Goal: Task Accomplishment & Management: Manage account settings

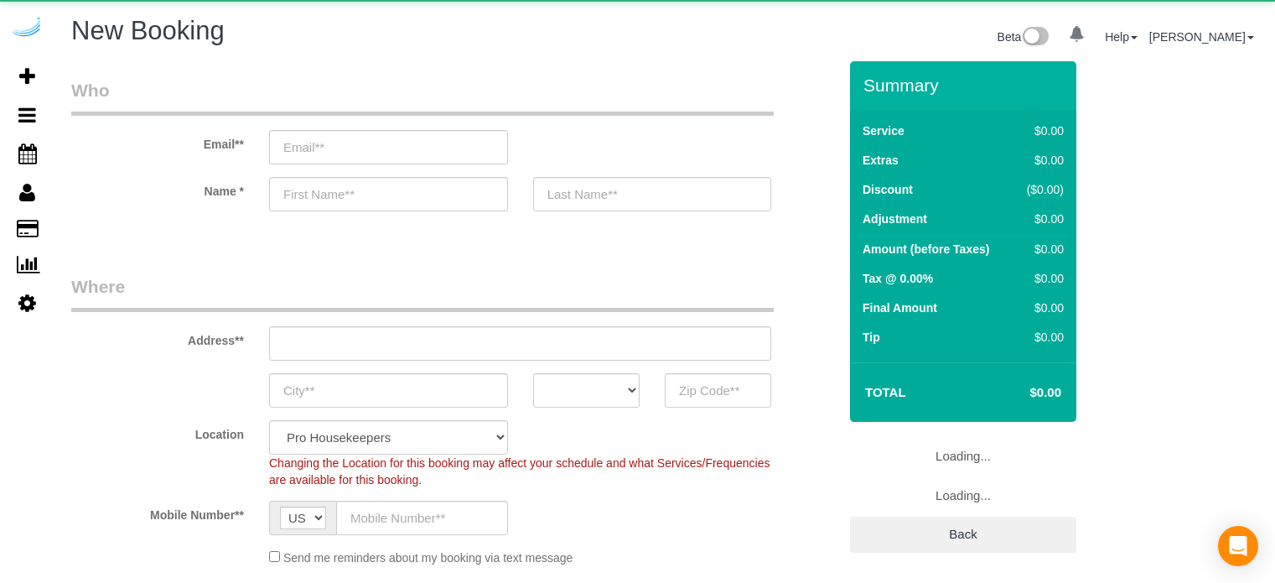
select select "number:9"
select select "object:1110"
select select "4"
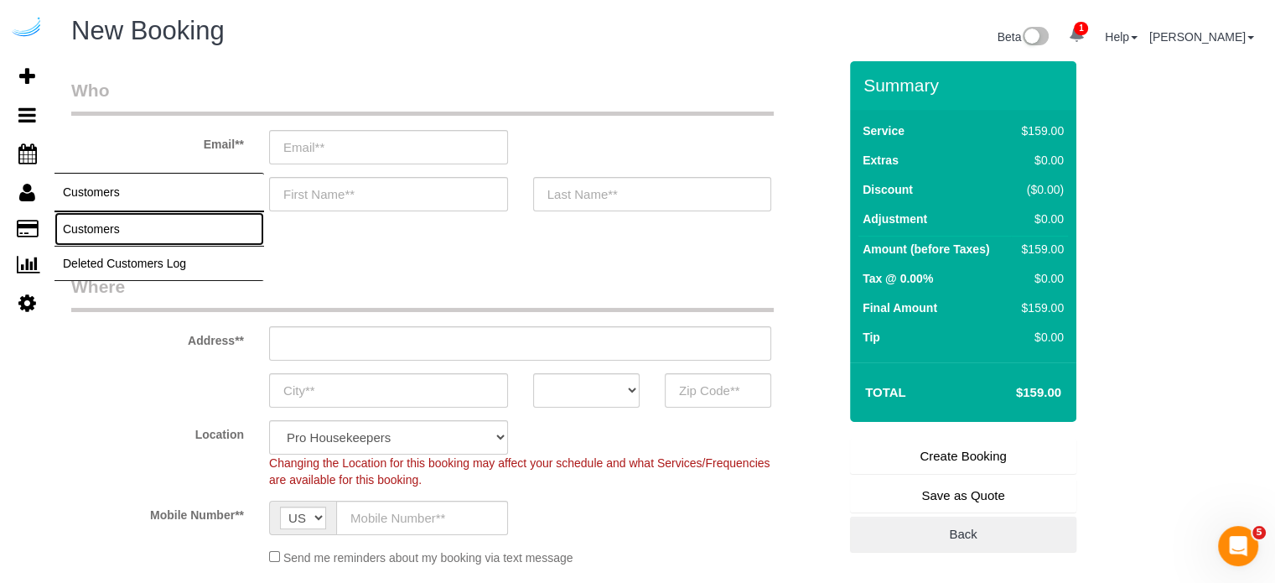
click at [101, 233] on link "Customers" at bounding box center [159, 229] width 210 height 34
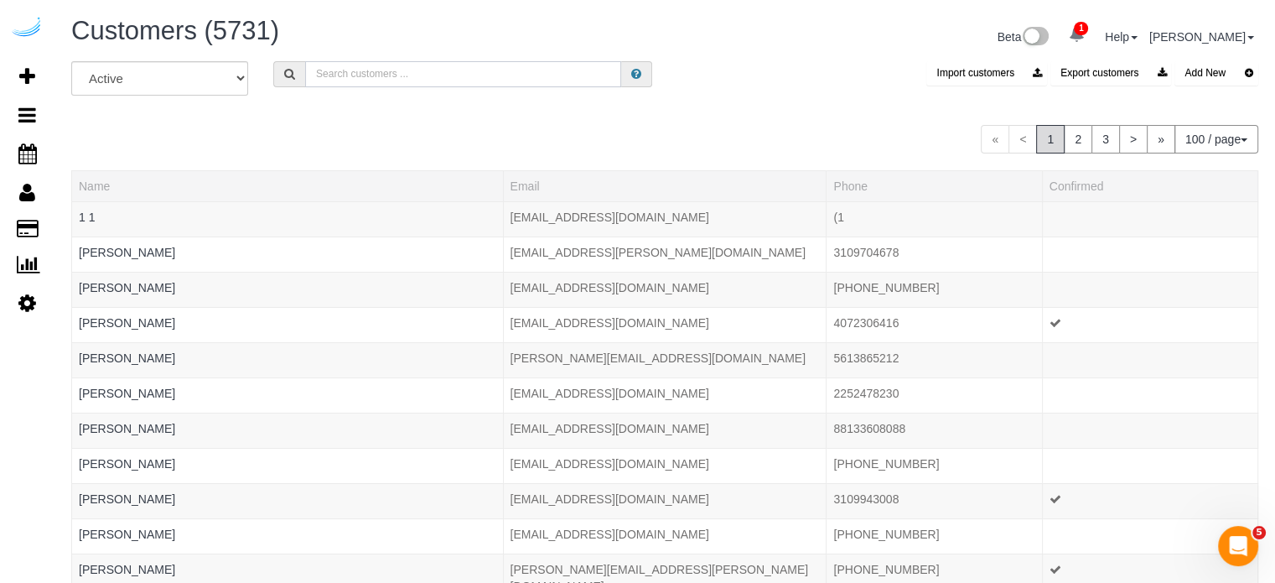
click at [392, 70] on input "text" at bounding box center [463, 74] width 316 height 26
type input "Dagmar Schmidt"
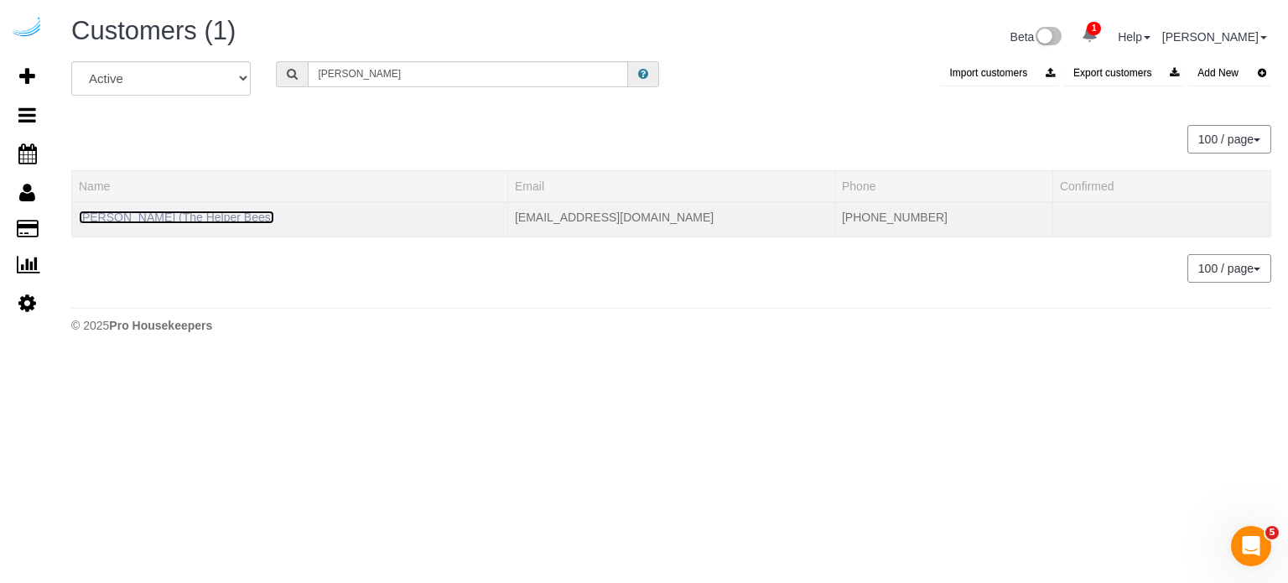
click at [214, 216] on link "Dagmar Schmidt (The Helper Bees)" at bounding box center [176, 216] width 195 height 13
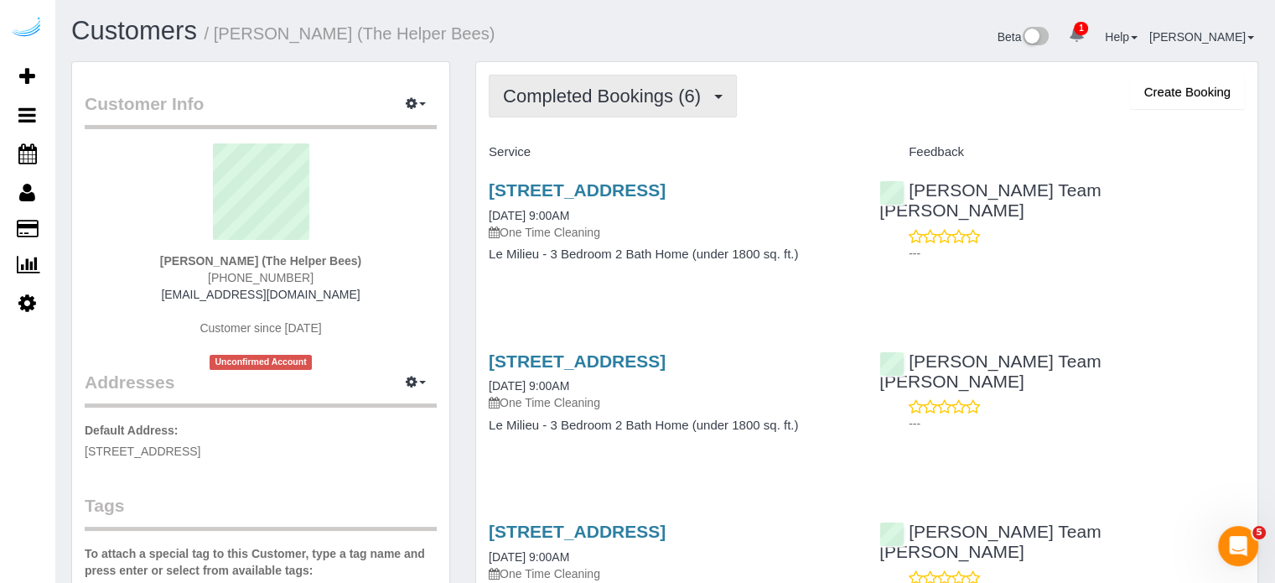
click at [527, 108] on button "Completed Bookings (6)" at bounding box center [613, 96] width 248 height 43
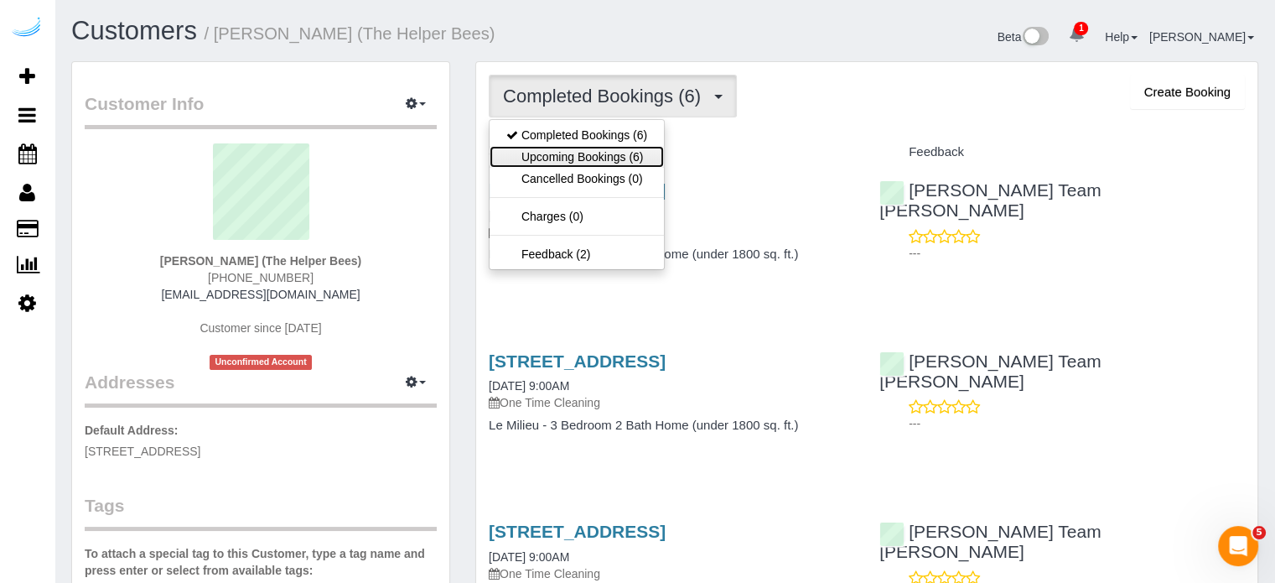
click at [585, 157] on link "Upcoming Bookings (6)" at bounding box center [577, 157] width 174 height 22
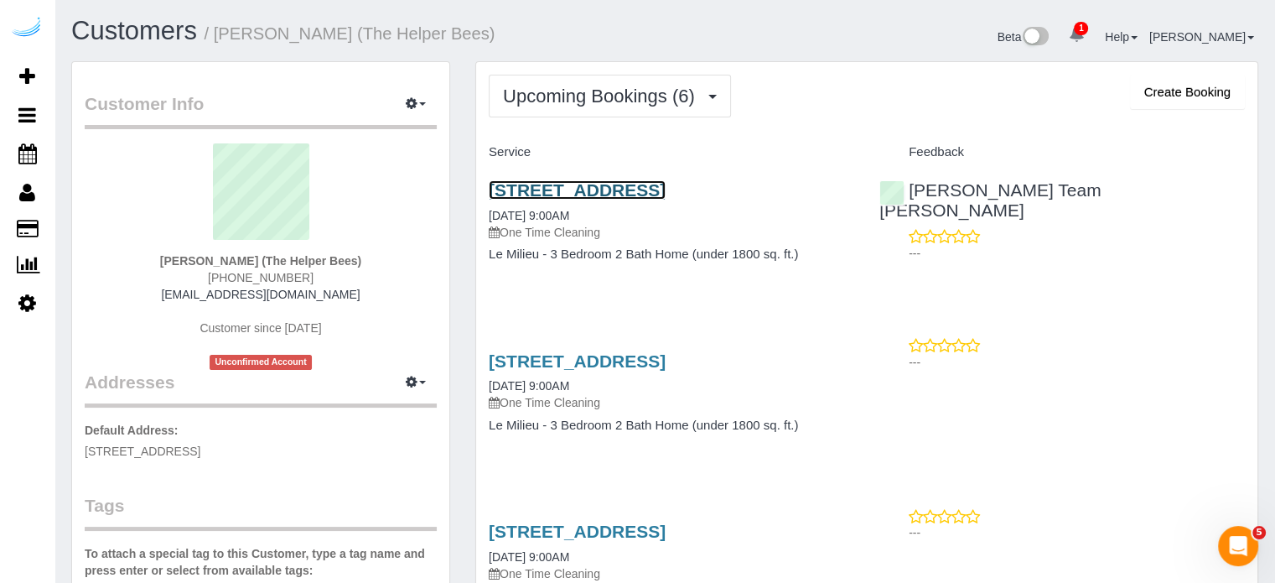
click at [537, 189] on link "18221 N Skyhawk Dr, Surprise, AZ 85374" at bounding box center [577, 189] width 177 height 19
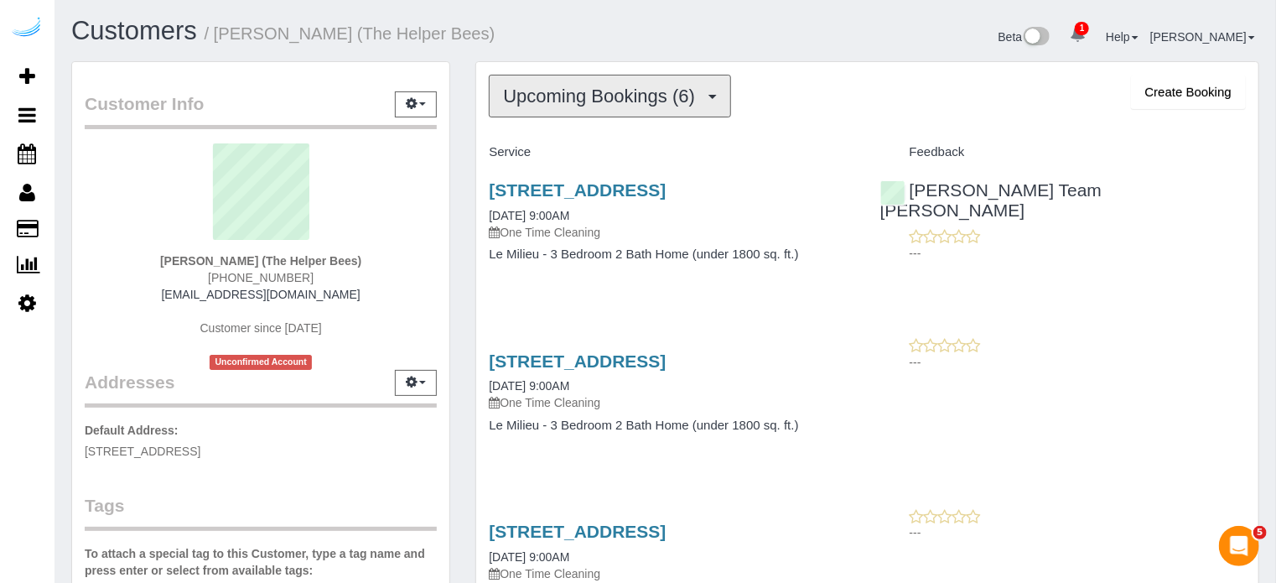
click at [577, 98] on span "Upcoming Bookings (6)" at bounding box center [603, 96] width 200 height 21
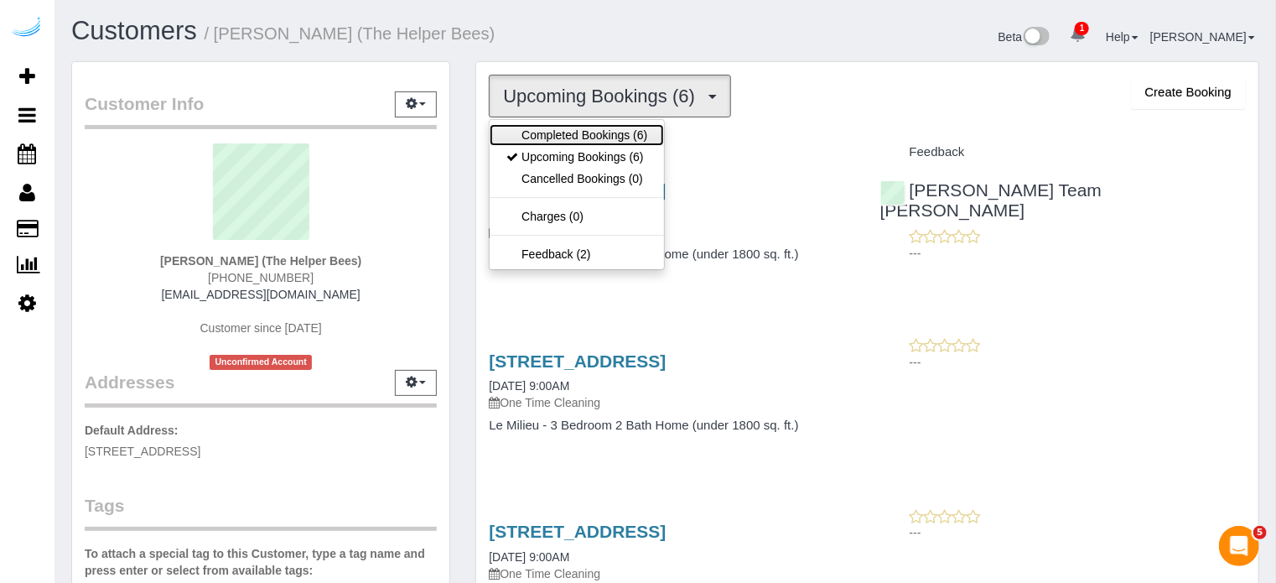
click at [573, 131] on link "Completed Bookings (6)" at bounding box center [577, 135] width 174 height 22
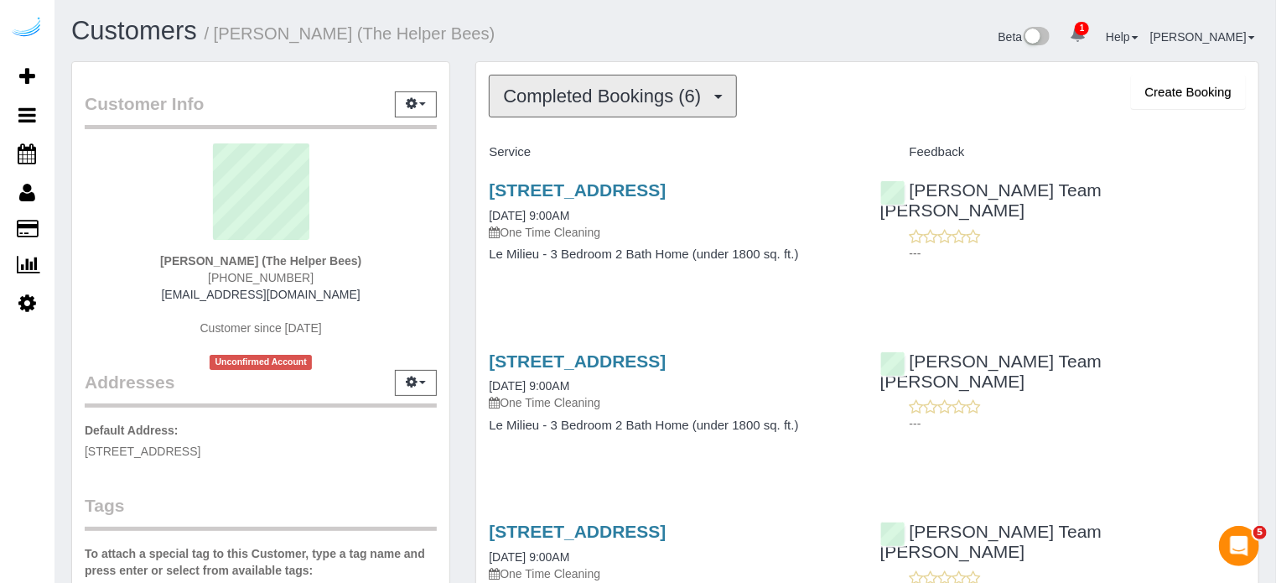
click at [568, 96] on span "Completed Bookings (6)" at bounding box center [606, 96] width 206 height 21
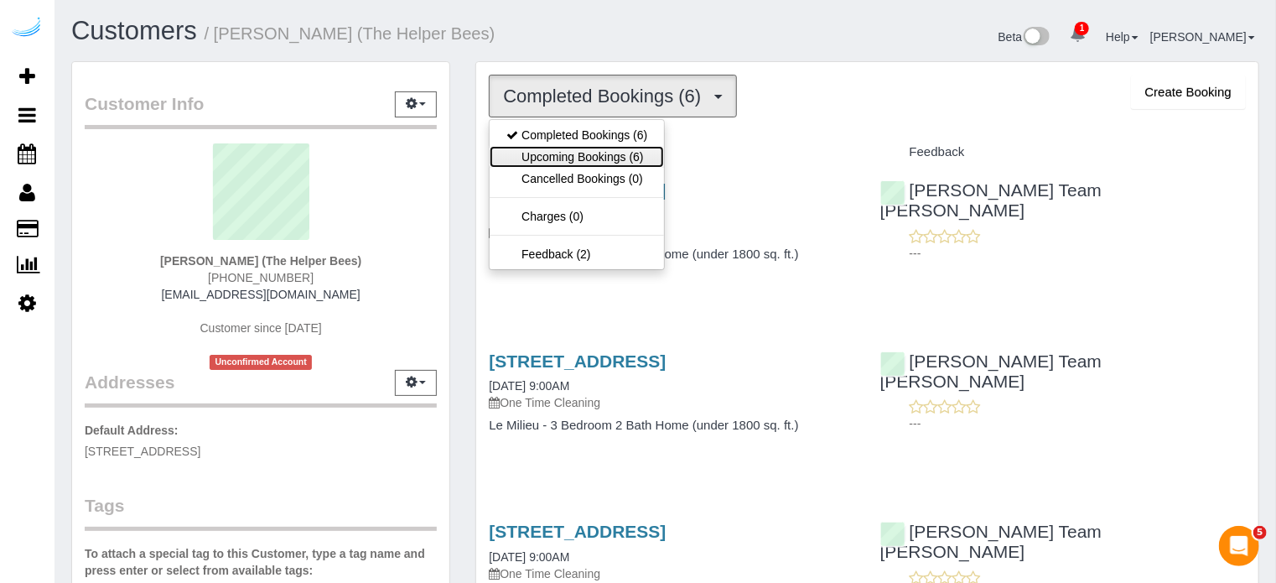
click at [578, 152] on link "Upcoming Bookings (6)" at bounding box center [577, 157] width 174 height 22
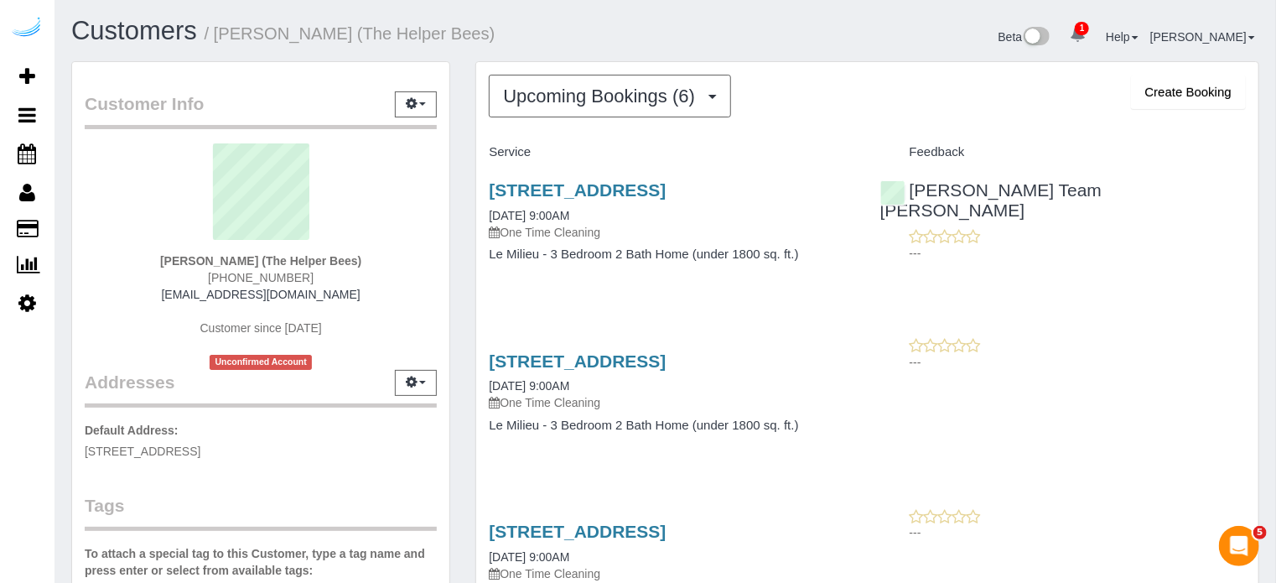
click at [1217, 347] on div "---" at bounding box center [1063, 354] width 366 height 34
click at [553, 86] on span "Upcoming Bookings (6)" at bounding box center [603, 96] width 200 height 21
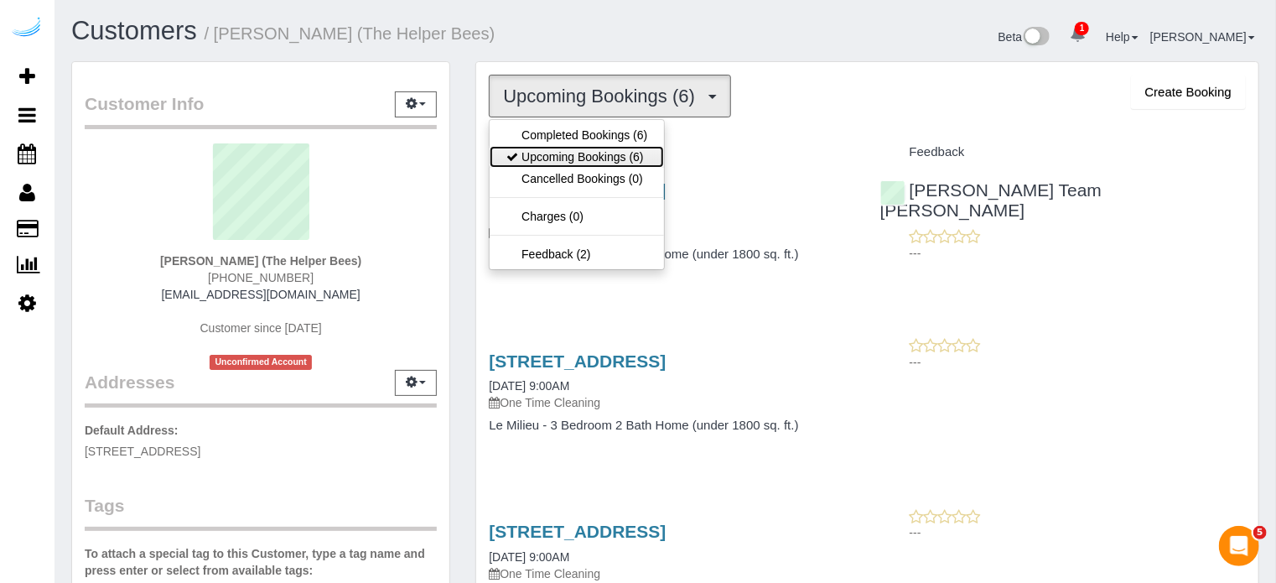
click at [595, 153] on link "Upcoming Bookings (6)" at bounding box center [577, 157] width 174 height 22
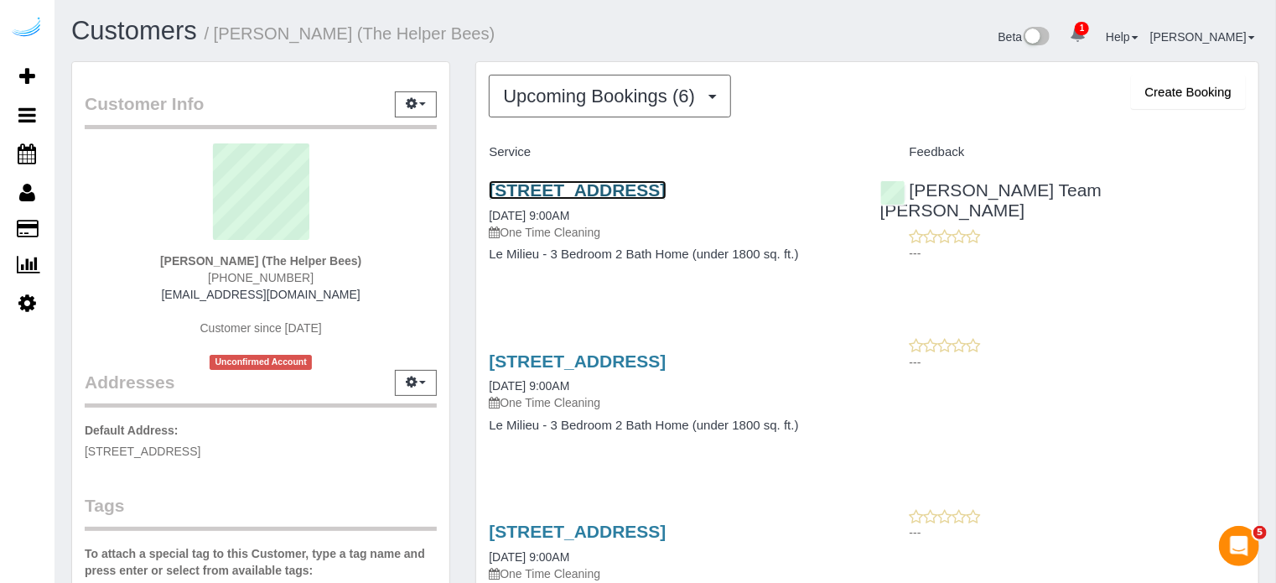
click at [542, 189] on link "18221 N Skyhawk Dr, Surprise, AZ 85374" at bounding box center [577, 189] width 177 height 19
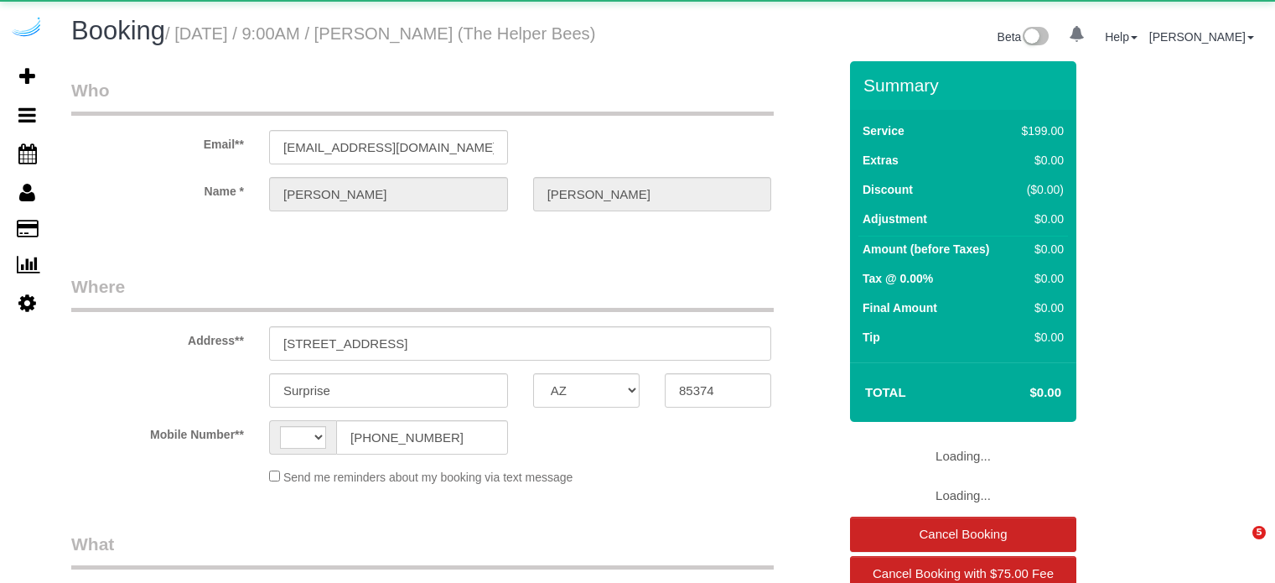
select select "AZ"
select select "string:US"
select select "object:1266"
select select "4"
select select "spot1"
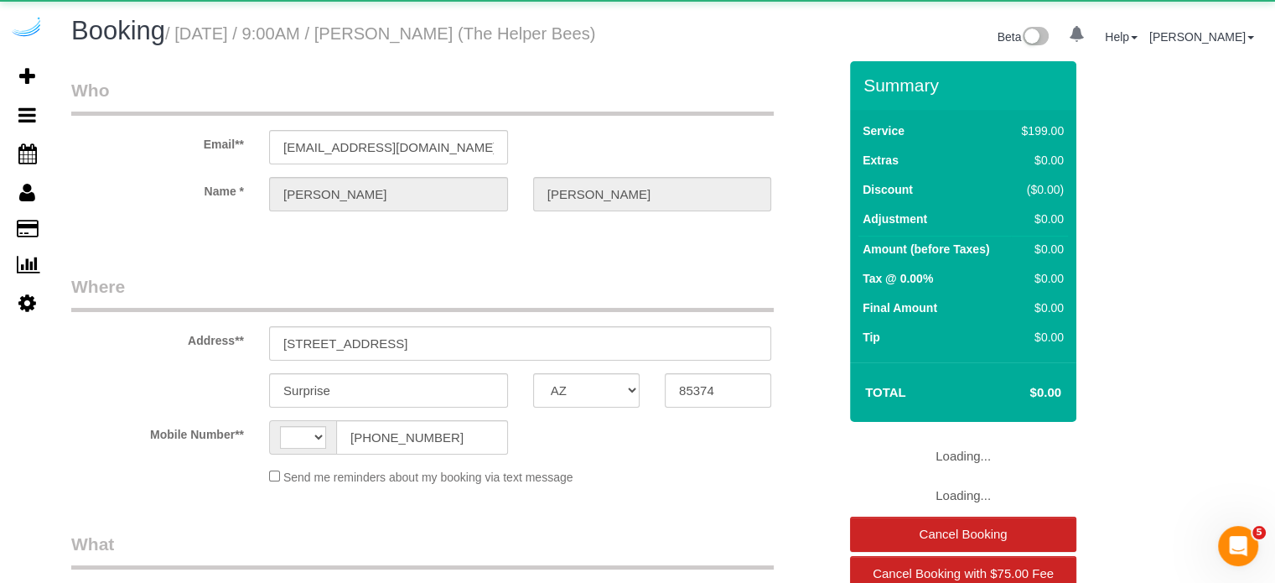
select select "number:9"
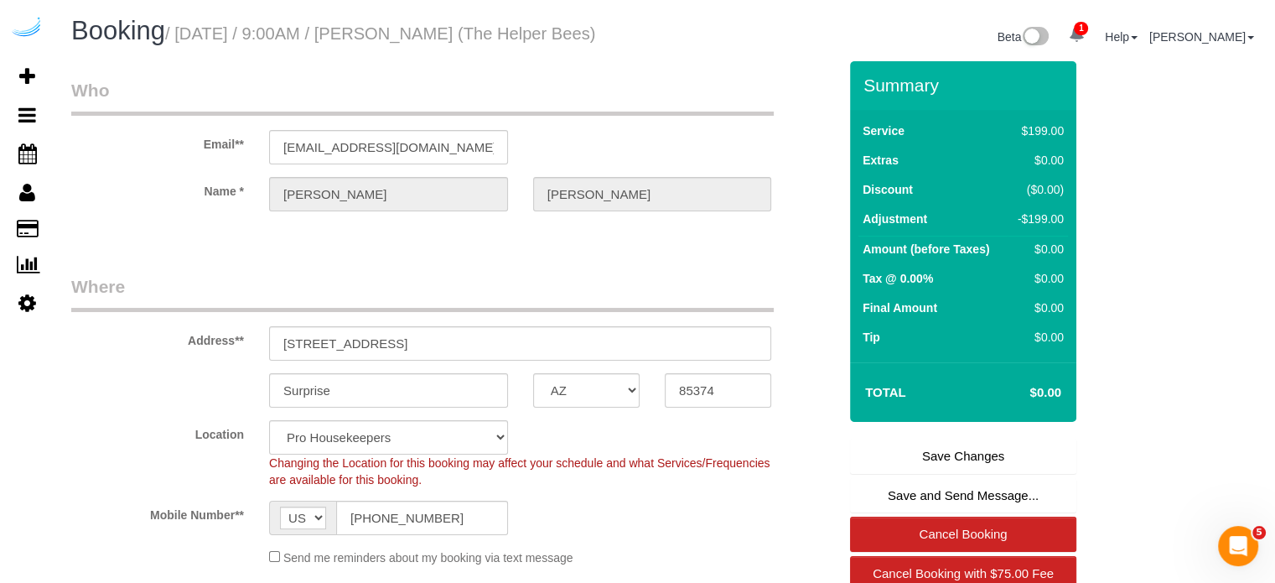
click at [682, 116] on legend "Who" at bounding box center [422, 97] width 703 height 38
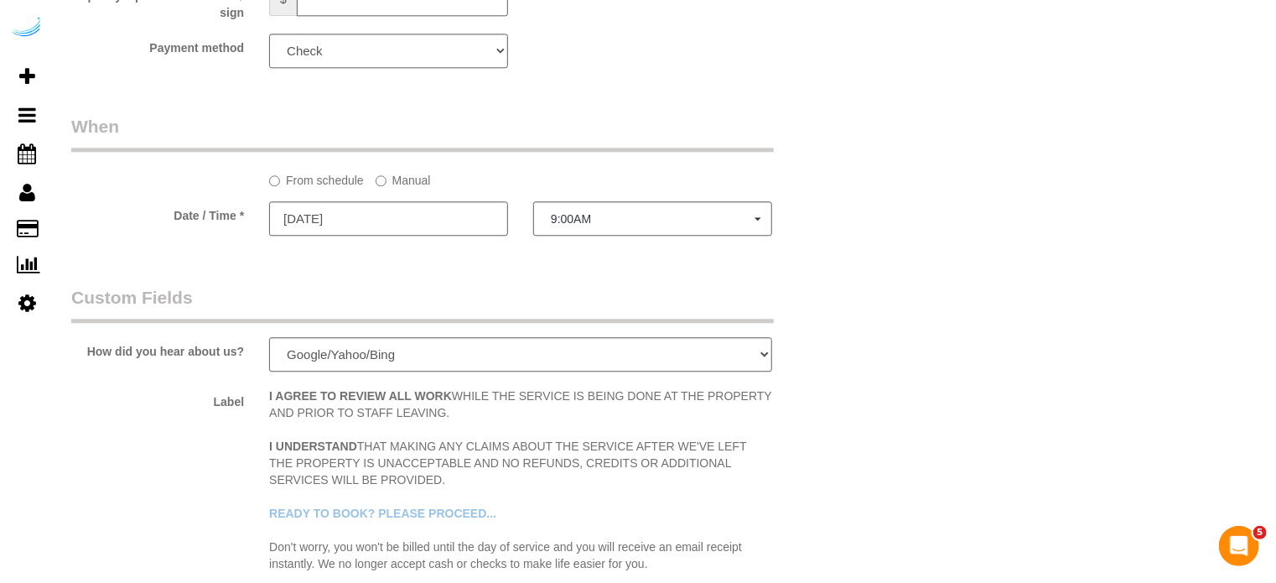
scroll to position [2076, 0]
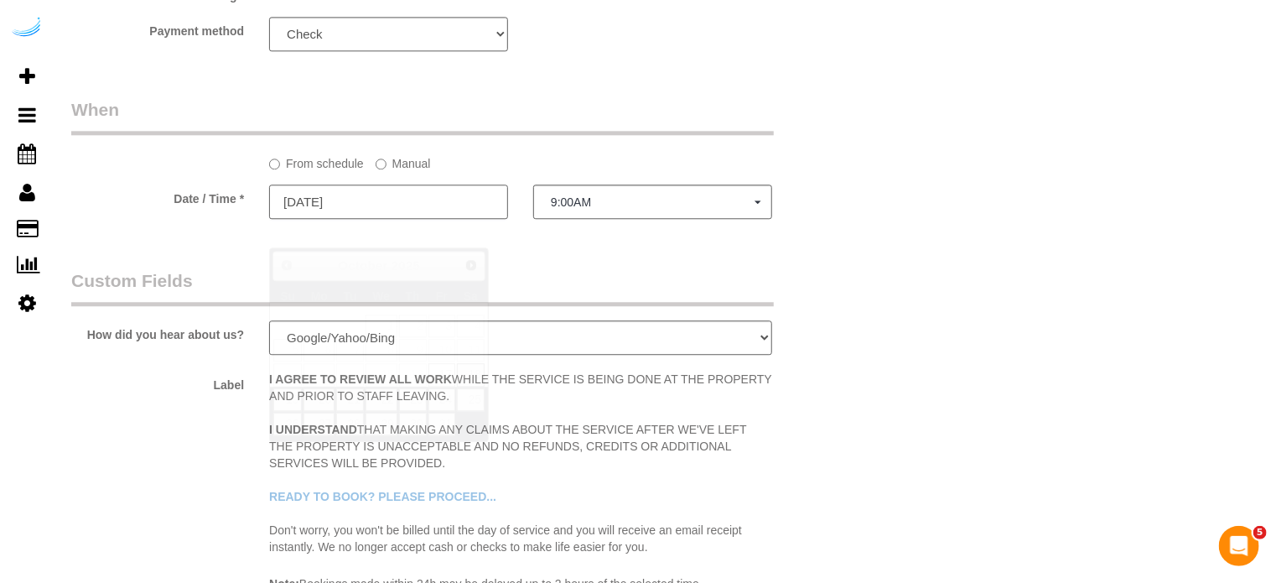
click at [382, 219] on input "10/17/2025" at bounding box center [388, 201] width 239 height 34
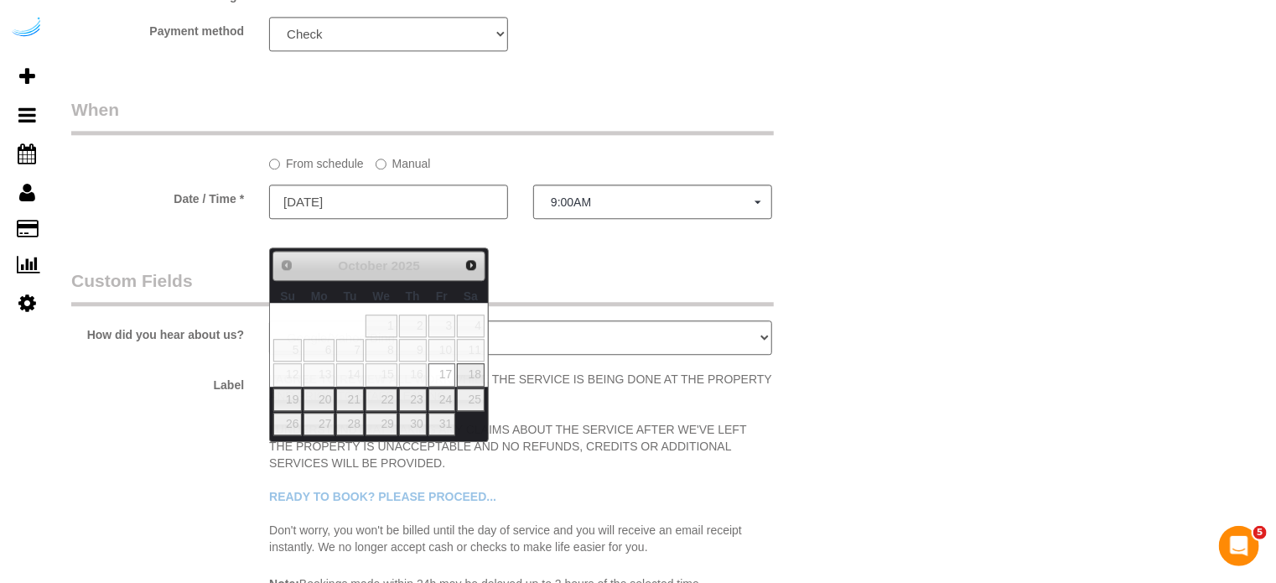
click at [392, 172] on label "Manual" at bounding box center [403, 160] width 55 height 23
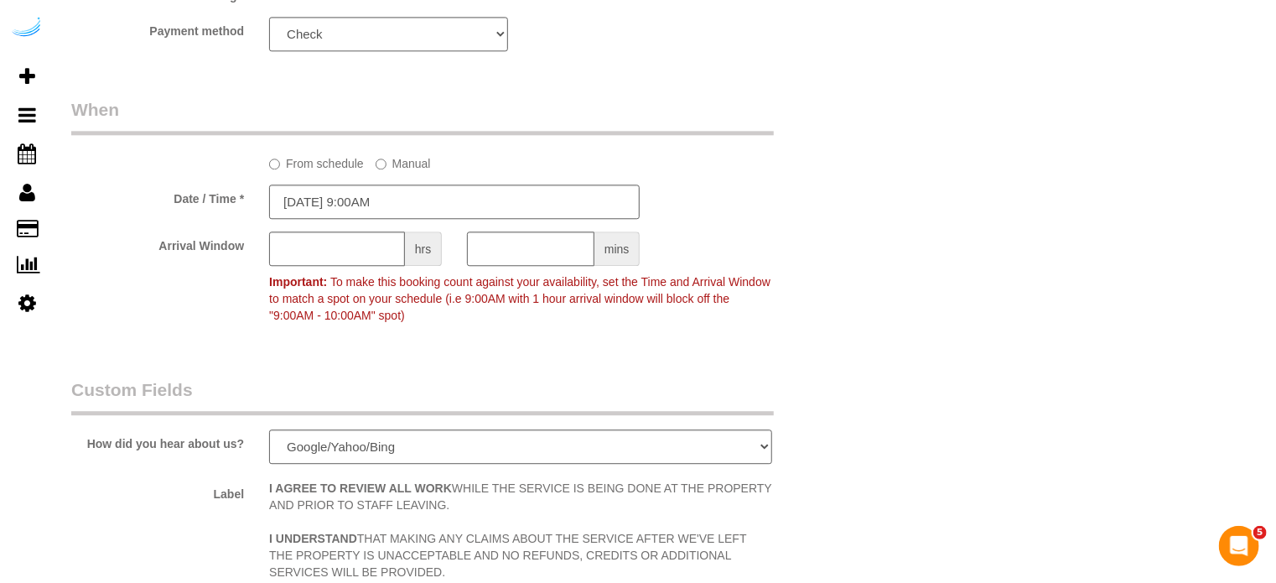
click at [409, 201] on sui-booking-spot "From schedule Manual Date / Time * 10/17/2025 9:00AM Arrival Window hrs mins Im…" at bounding box center [454, 214] width 767 height 234
click at [408, 172] on label "Manual" at bounding box center [403, 160] width 55 height 23
click at [407, 219] on input "10/17/2025 9:00AM" at bounding box center [454, 201] width 371 height 34
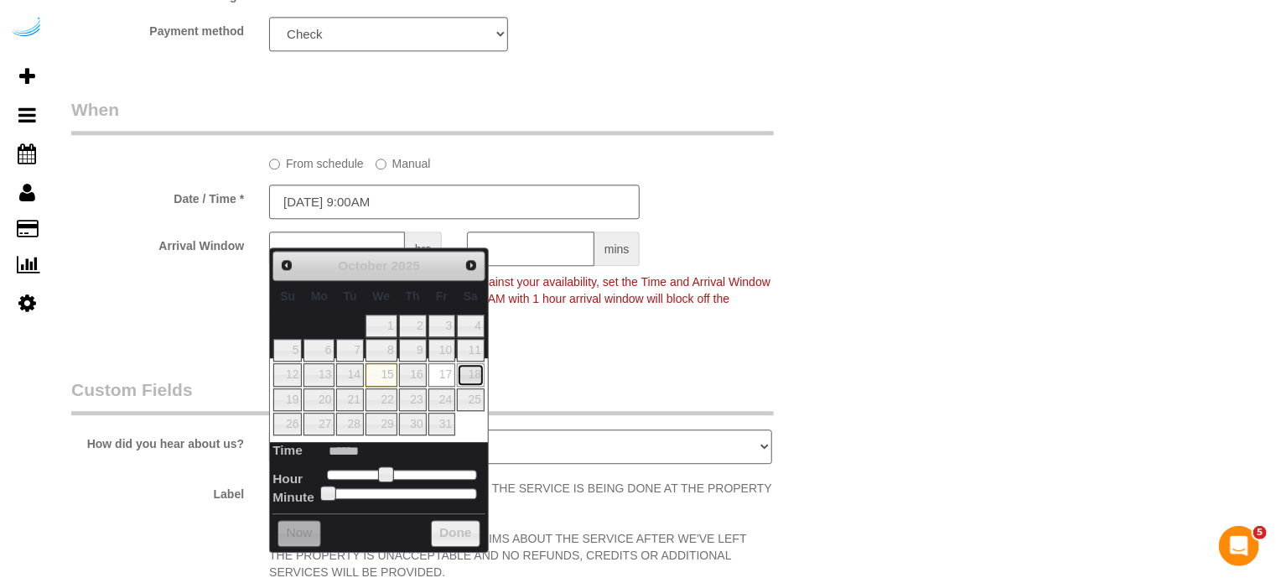
click at [470, 374] on link "18" at bounding box center [471, 374] width 28 height 23
type input "10/18/2025 9:00AM"
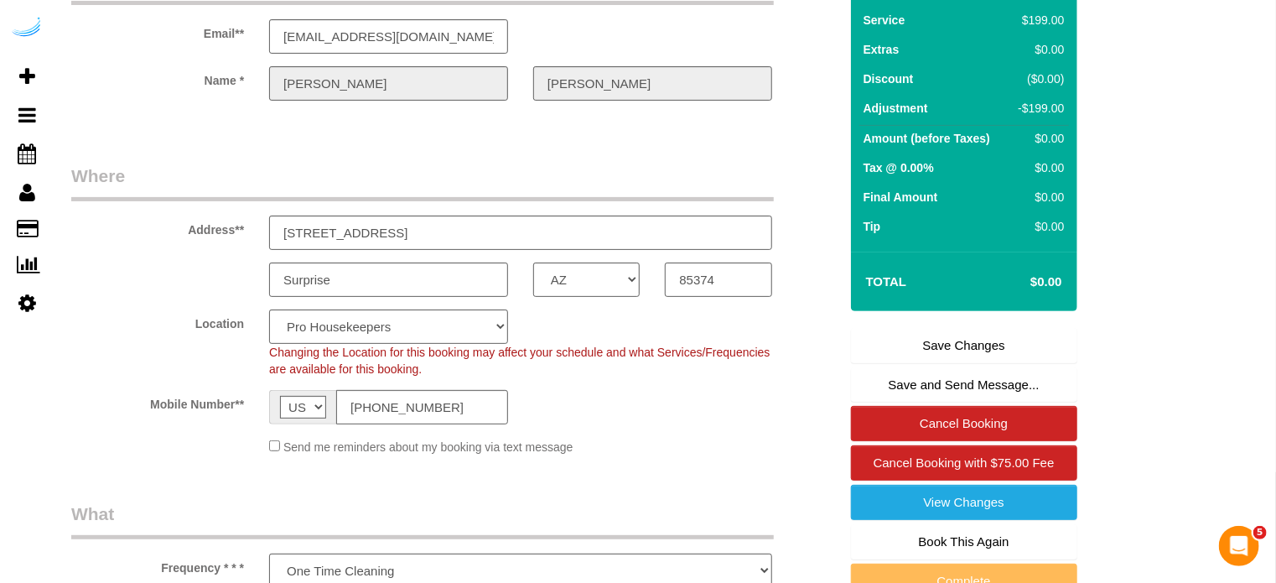
scroll to position [119, 0]
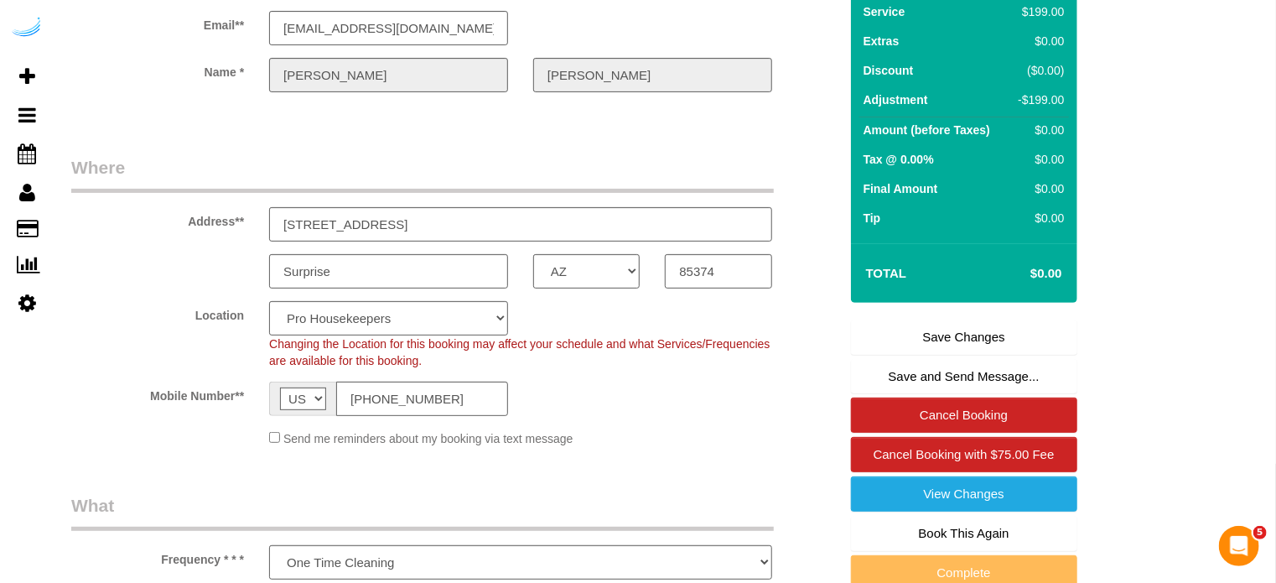
click at [950, 355] on link "Save Changes" at bounding box center [964, 336] width 226 height 35
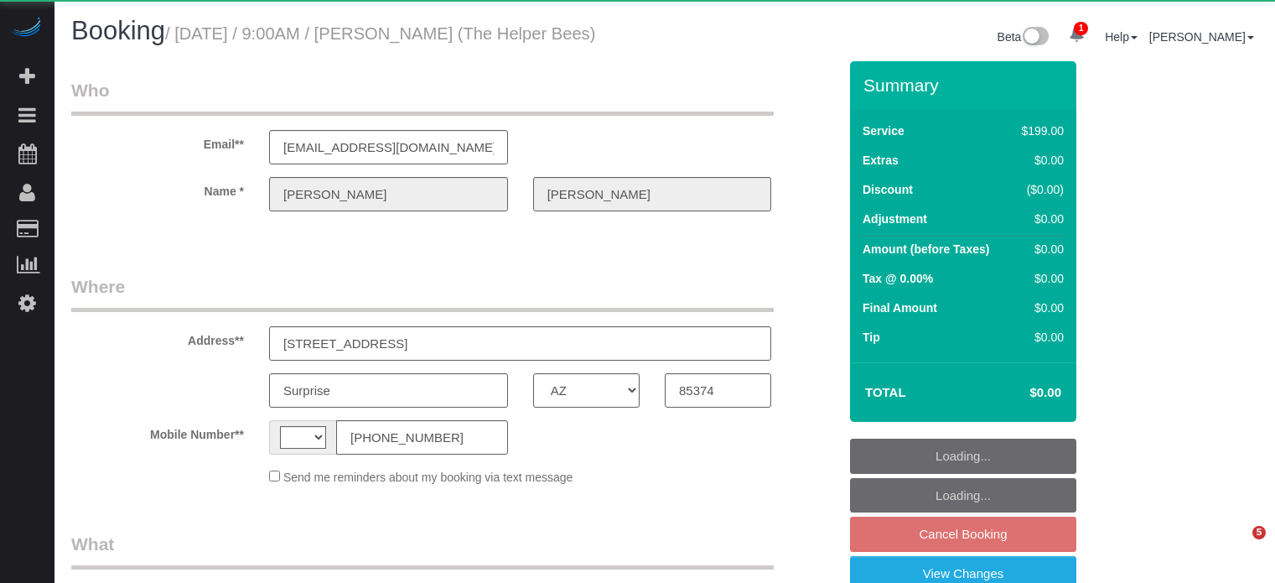
select select "AZ"
select select "string:[GEOGRAPHIC_DATA]"
select select "object:614"
select select "number:9"
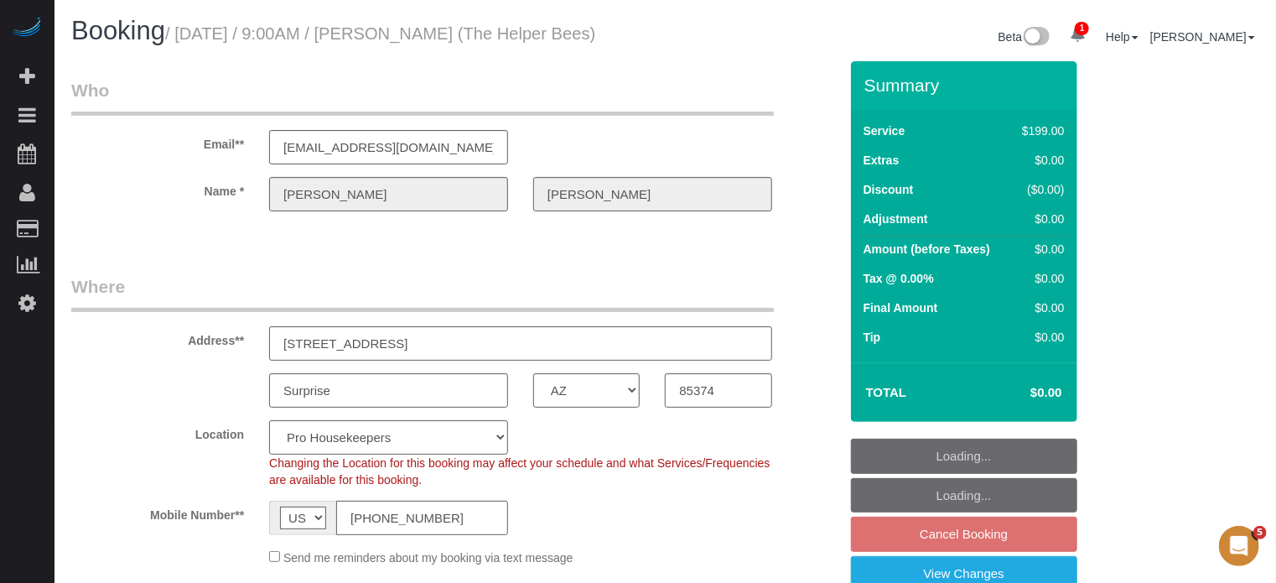
select select "object:1262"
select select "4"
select select "spot1"
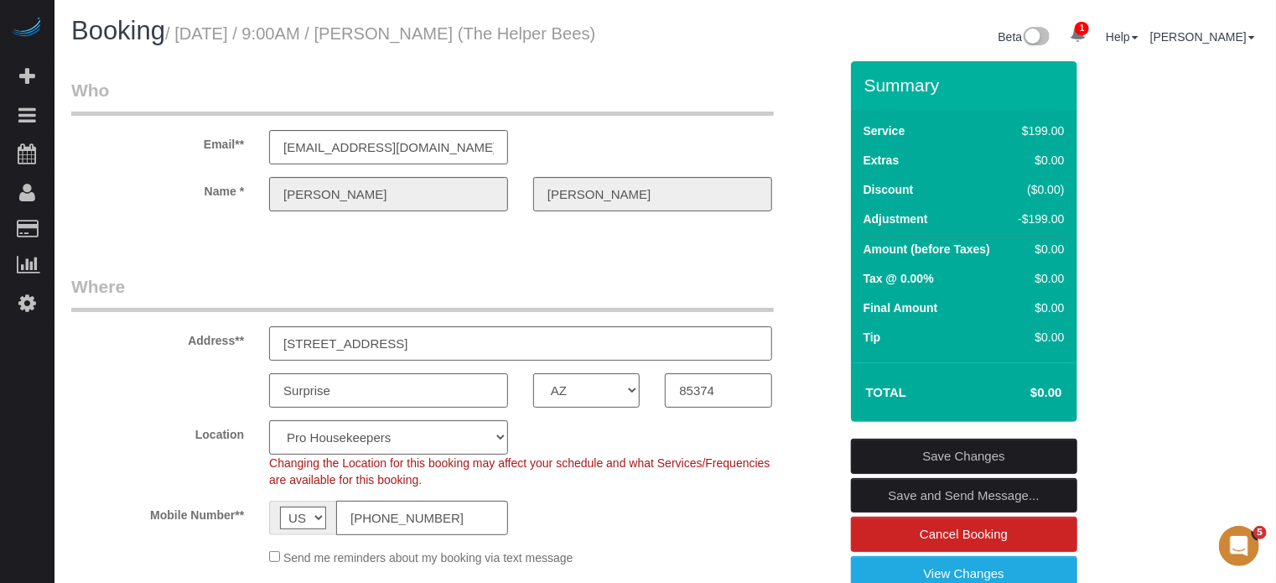
click at [110, 432] on fieldset "Where Address** [STREET_ADDRESS] Surprise AK AL AR AZ CA CO CT DC DE [GEOGRAPHI…" at bounding box center [454, 426] width 767 height 304
